Goal: Use online tool/utility: Utilize a website feature to perform a specific function

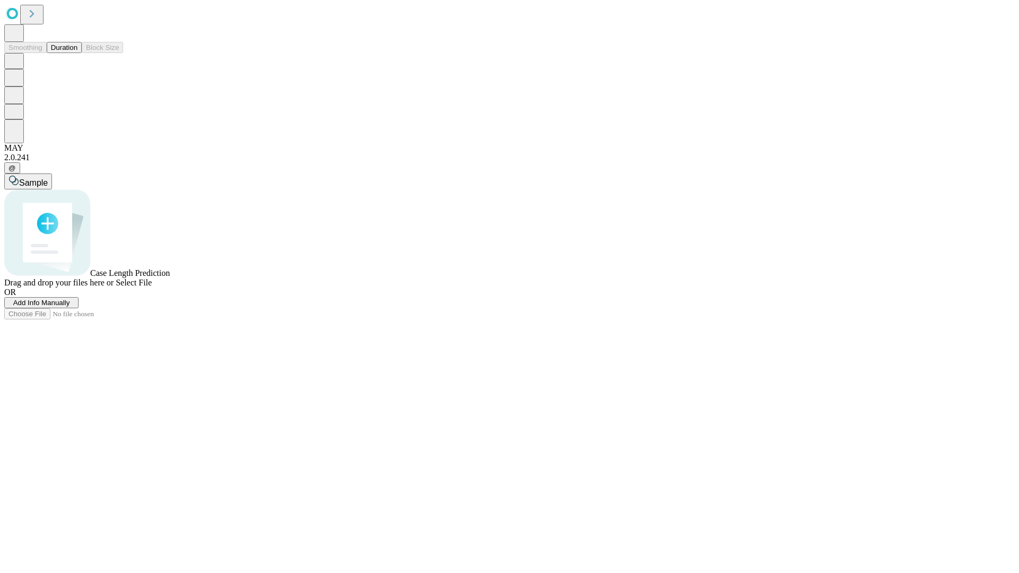
click at [77, 53] on button "Duration" at bounding box center [64, 47] width 35 height 11
click at [152, 287] on span "Select File" at bounding box center [134, 282] width 36 height 9
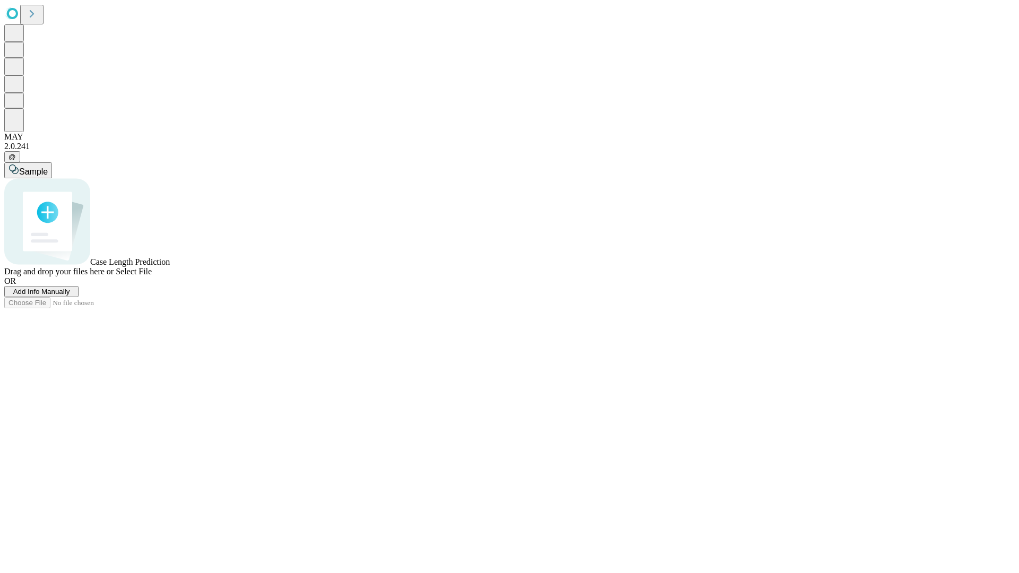
click at [152, 276] on span "Select File" at bounding box center [134, 271] width 36 height 9
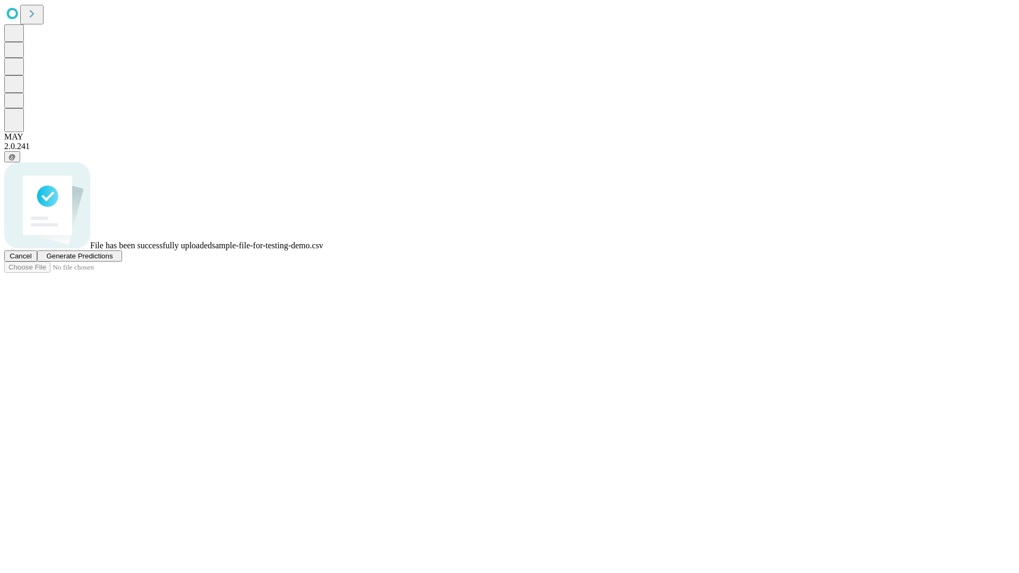
click at [112, 260] on span "Generate Predictions" at bounding box center [79, 256] width 66 height 8
